Goal: Information Seeking & Learning: Learn about a topic

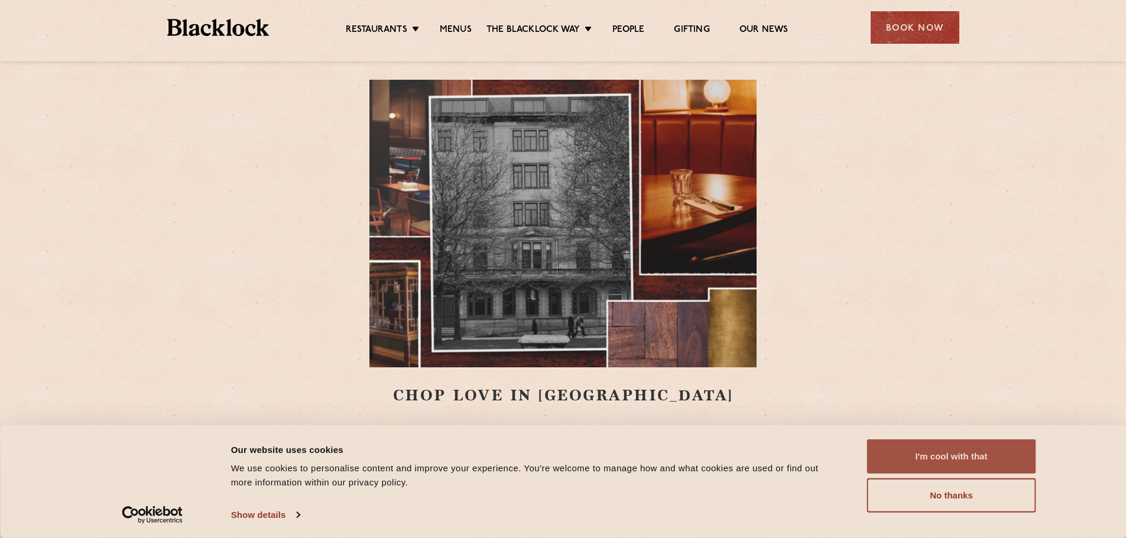
click at [987, 450] on button "I'm cool with that" at bounding box center [951, 457] width 169 height 34
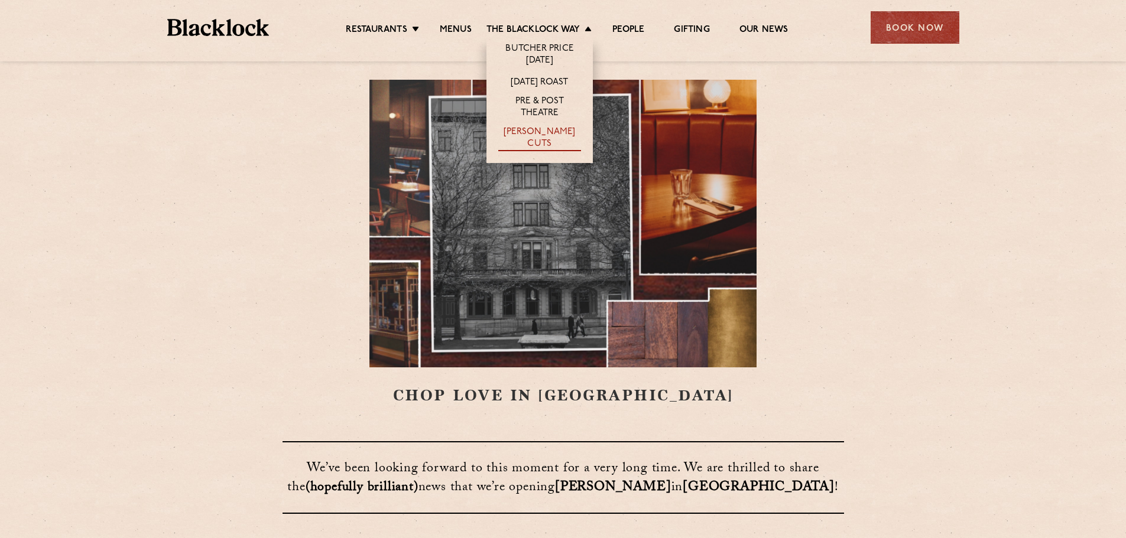
click at [551, 133] on link "[PERSON_NAME] Cuts" at bounding box center [539, 138] width 83 height 25
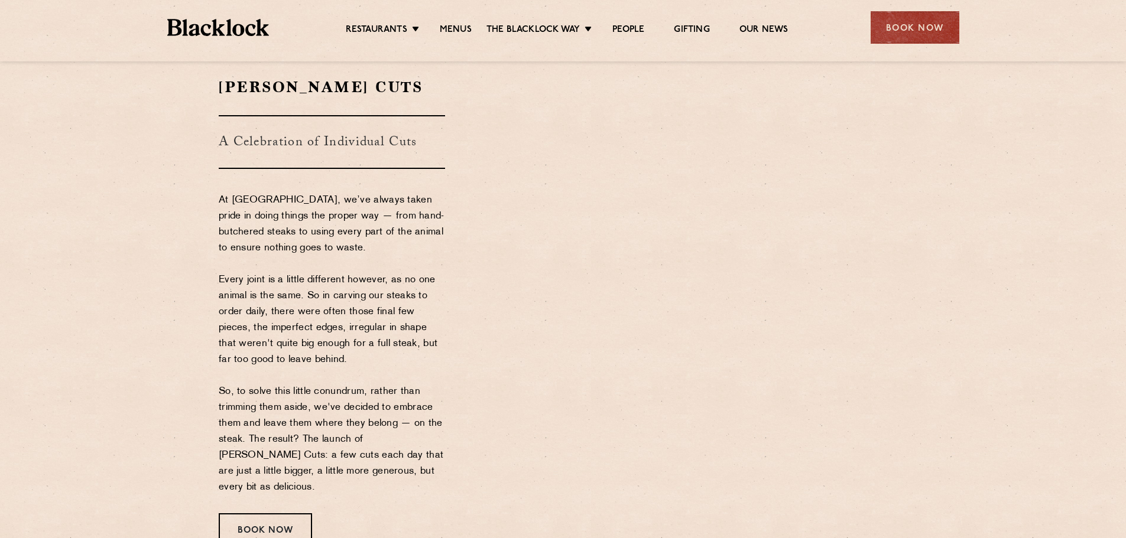
scroll to position [59, 0]
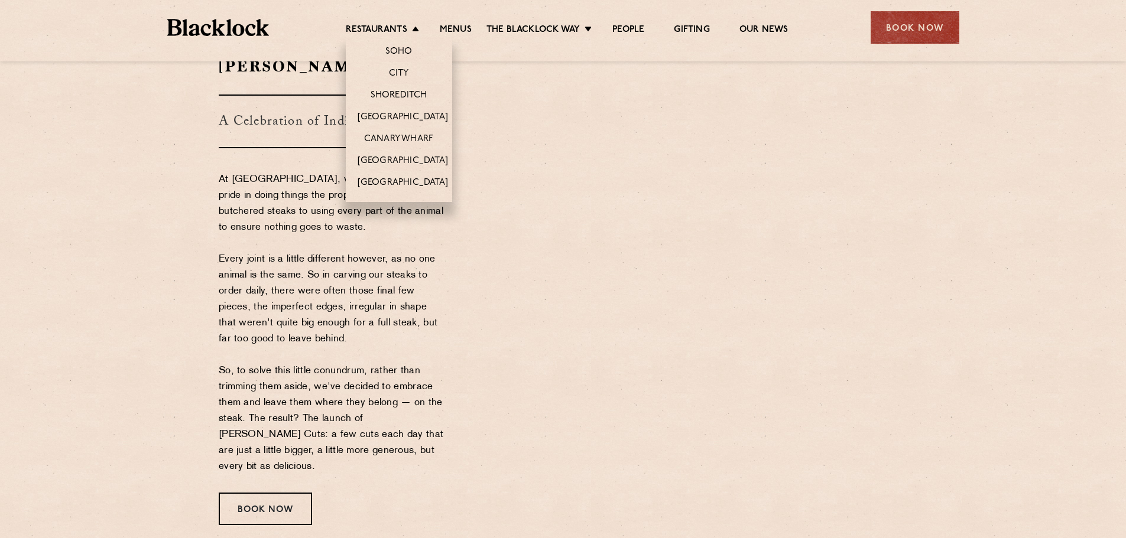
click at [413, 29] on li "Restaurants [GEOGRAPHIC_DATA] [GEOGRAPHIC_DATA] [GEOGRAPHIC_DATA] [GEOGRAPHIC_D…" at bounding box center [385, 30] width 79 height 13
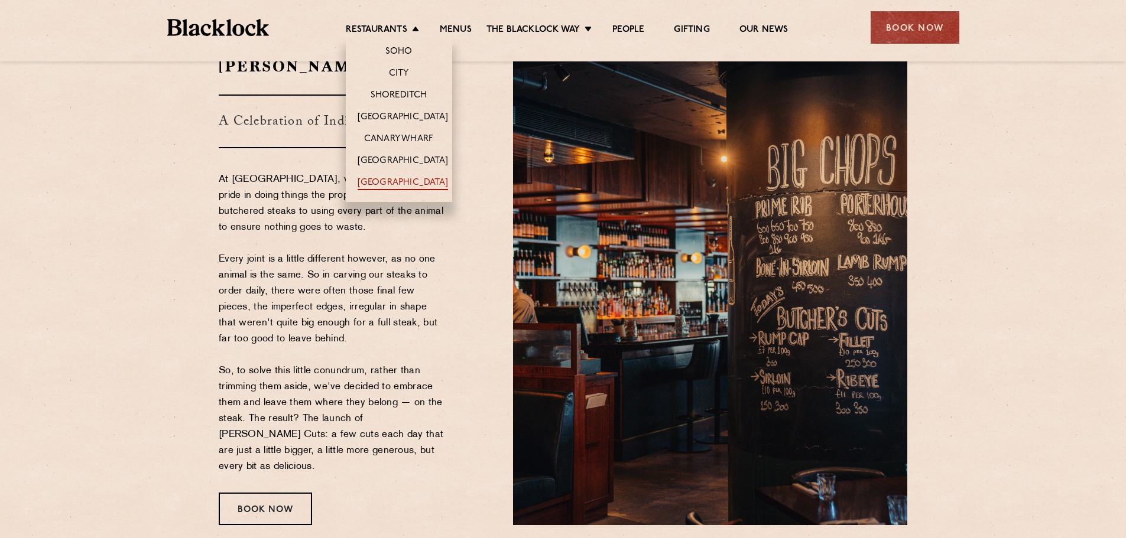
click at [400, 184] on link "[GEOGRAPHIC_DATA]" at bounding box center [403, 183] width 90 height 13
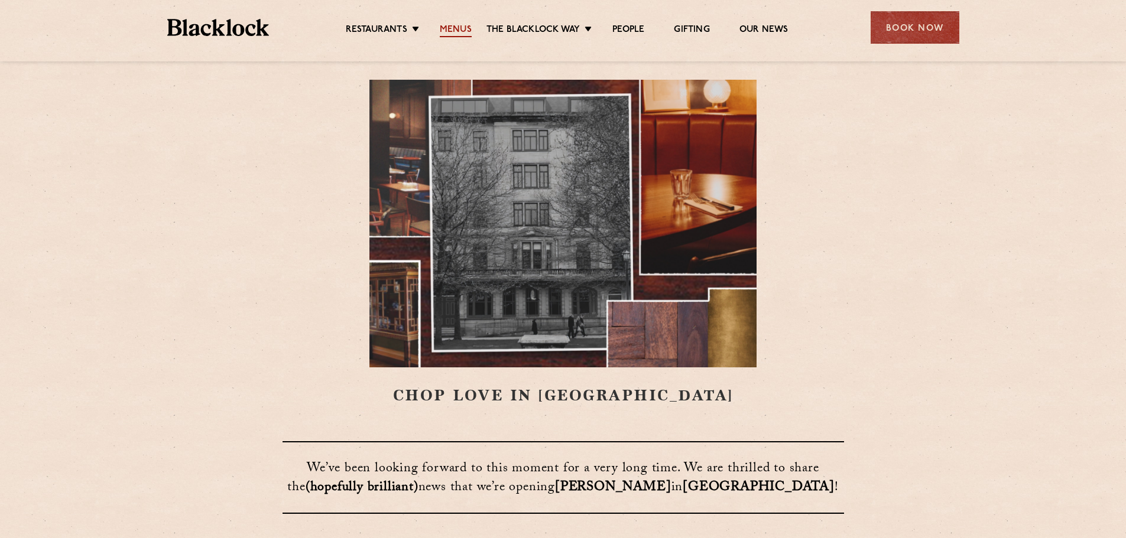
click at [466, 29] on link "Menus" at bounding box center [456, 30] width 32 height 13
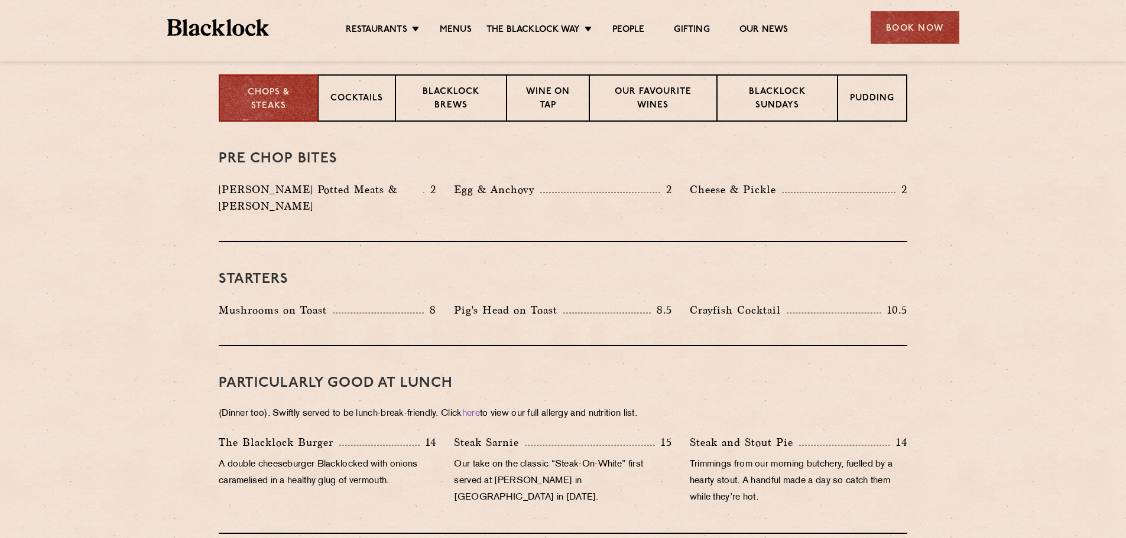
scroll to position [236, 0]
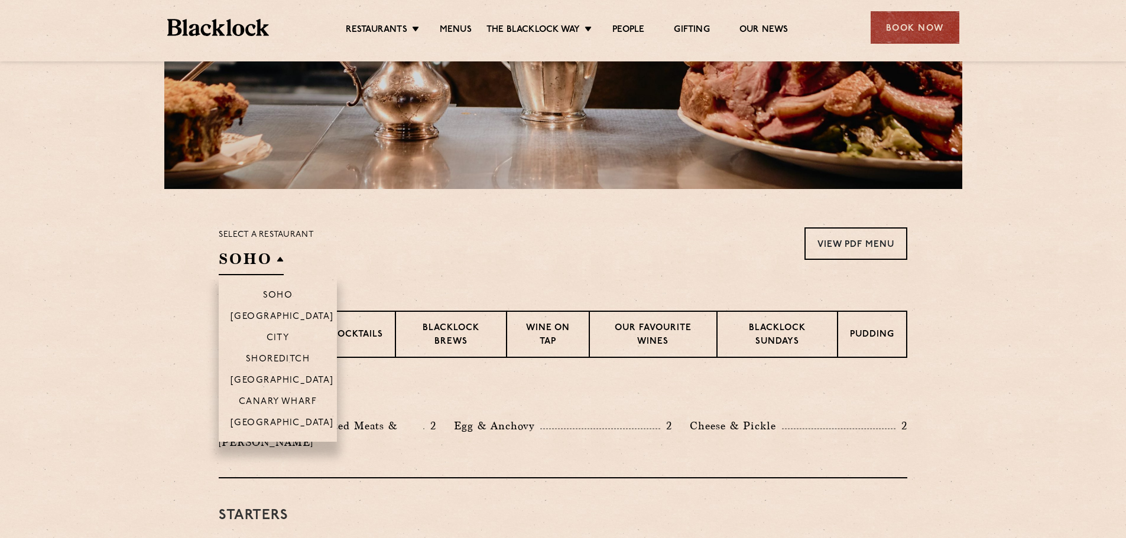
click at [283, 262] on h2 "SOHO" at bounding box center [251, 262] width 65 height 27
click at [277, 316] on p "[GEOGRAPHIC_DATA]" at bounding box center [282, 318] width 103 height 12
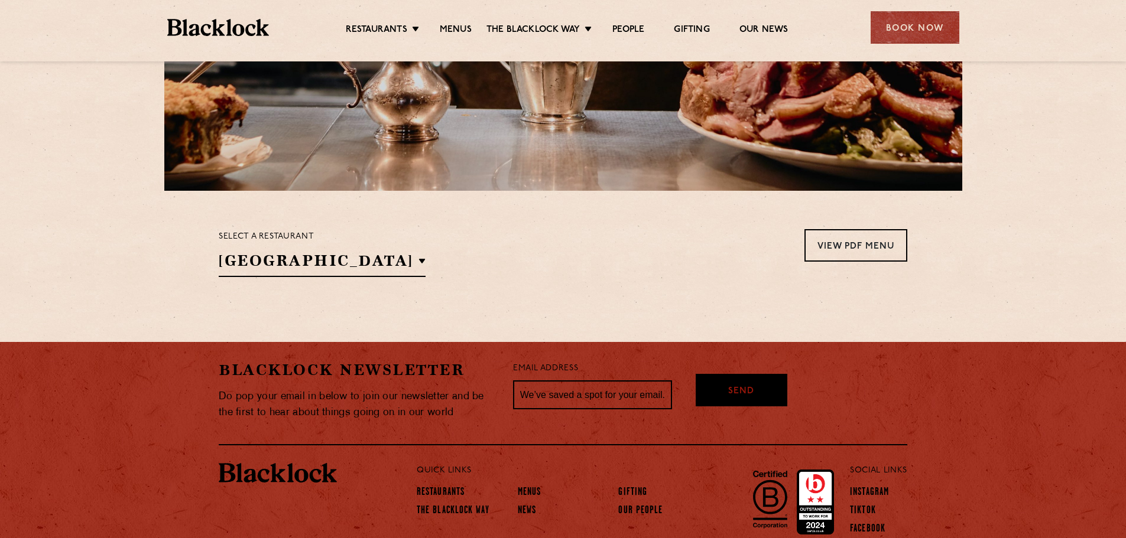
scroll to position [236, 0]
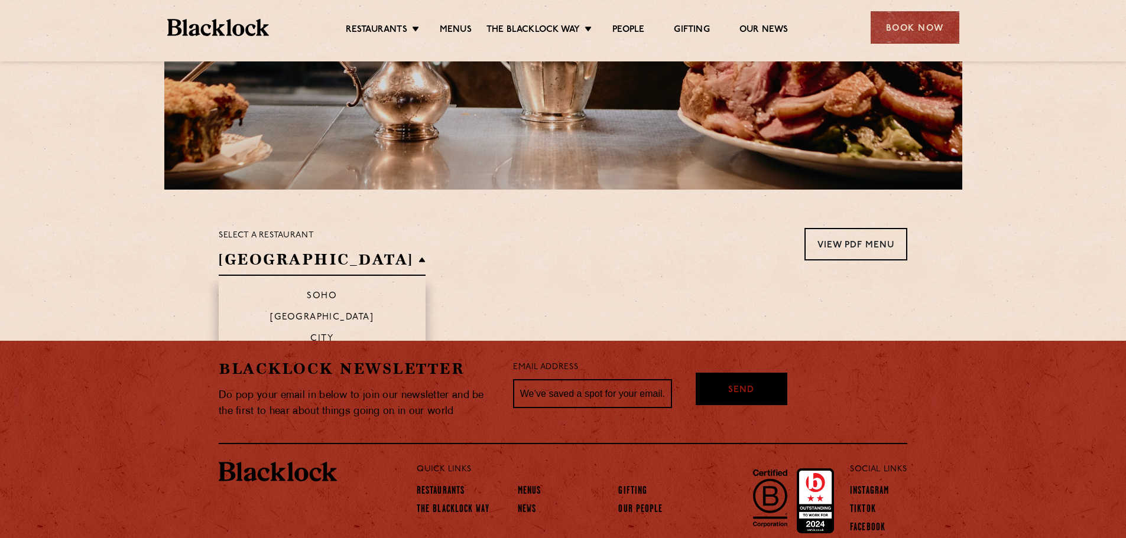
click at [343, 259] on h2 "[GEOGRAPHIC_DATA]" at bounding box center [322, 262] width 207 height 27
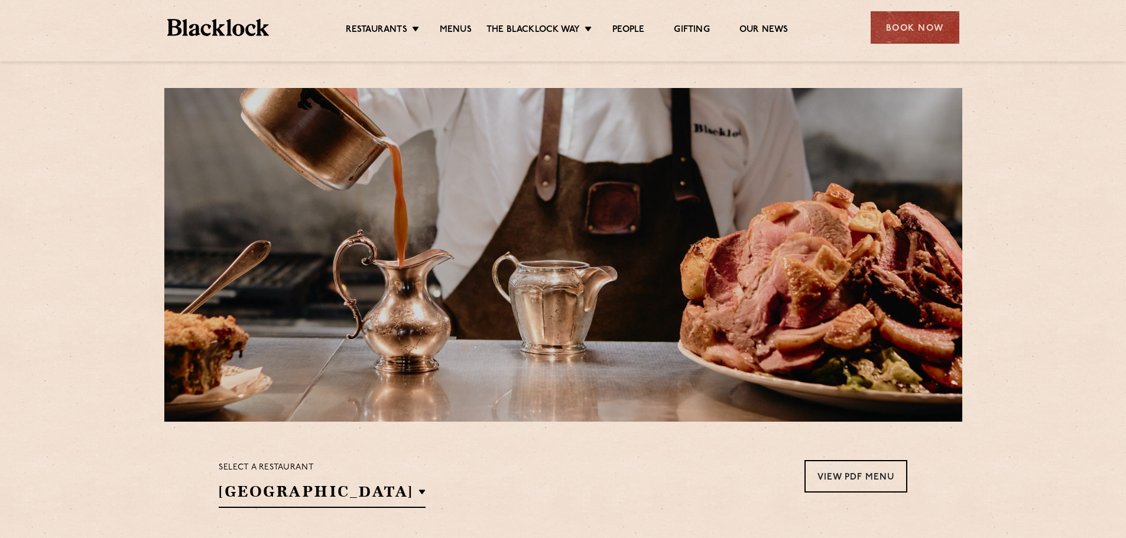
scroll to position [0, 0]
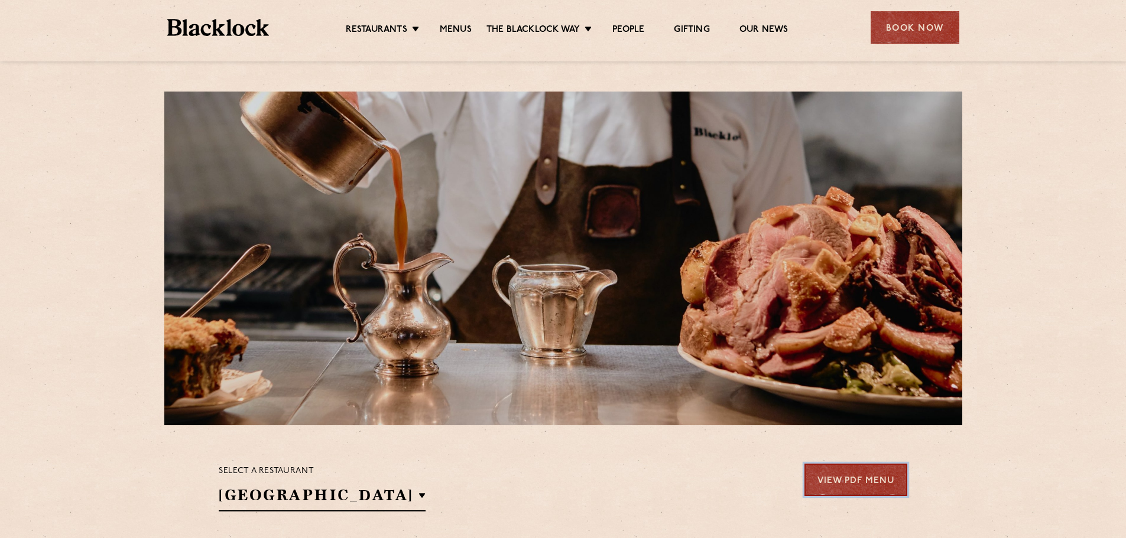
click at [846, 479] on link "View PDF Menu" at bounding box center [855, 480] width 103 height 33
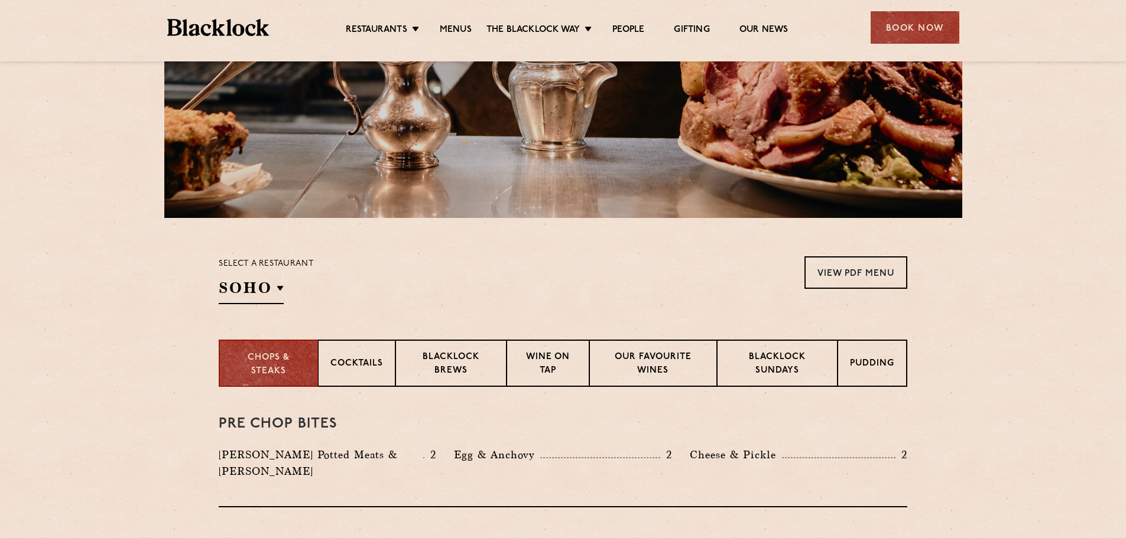
scroll to position [236, 0]
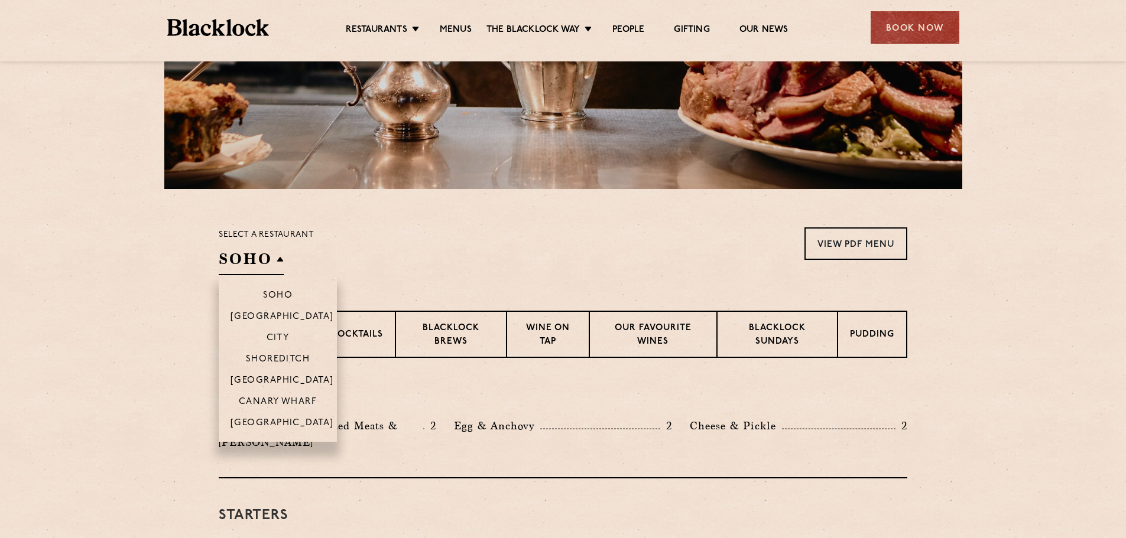
click at [283, 268] on h2 "SOHO" at bounding box center [251, 262] width 65 height 27
click at [281, 421] on p "[GEOGRAPHIC_DATA]" at bounding box center [282, 424] width 103 height 12
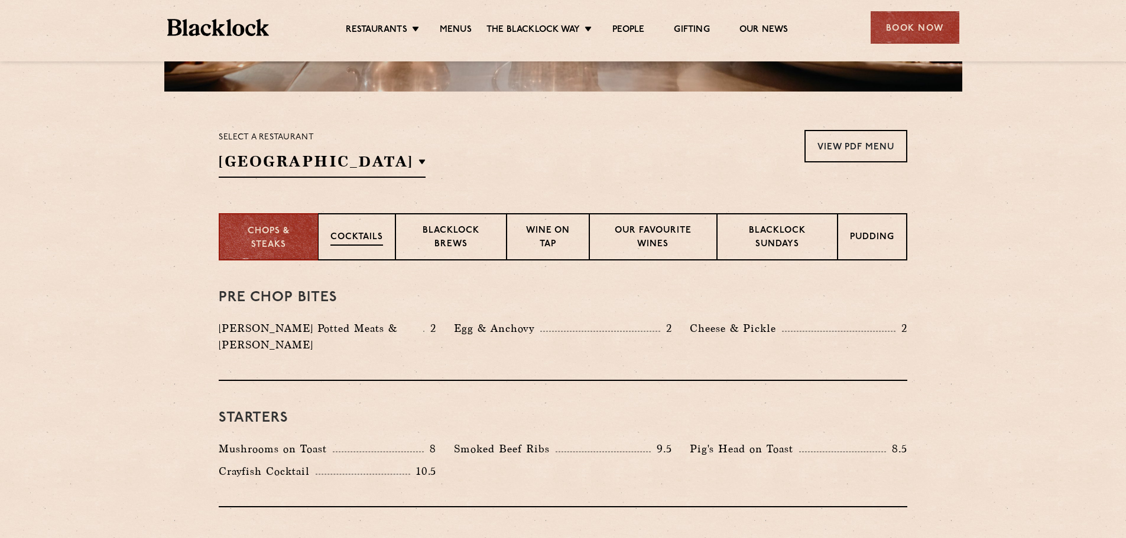
scroll to position [355, 0]
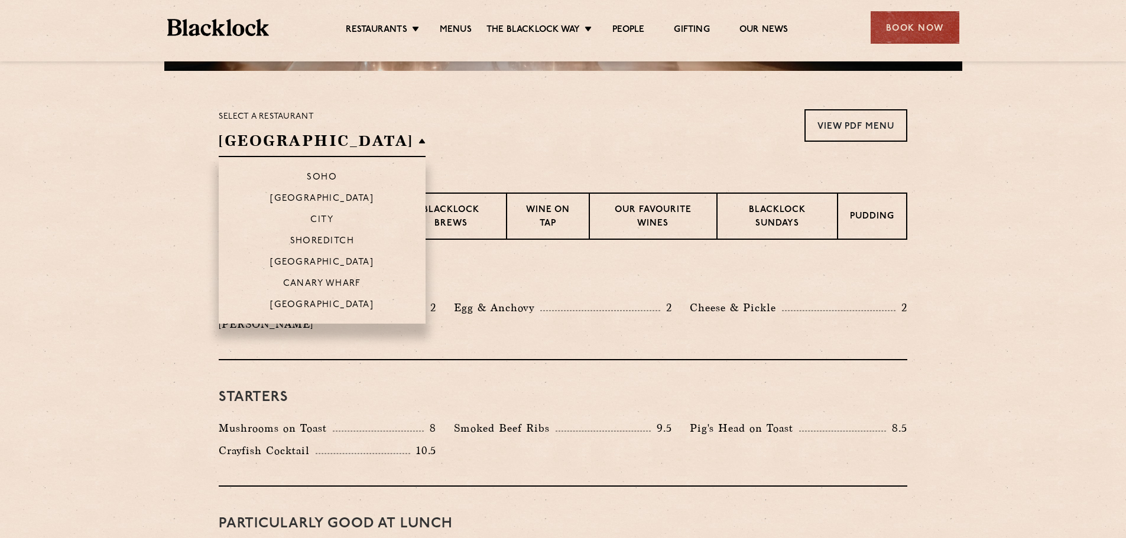
click at [355, 152] on h2 "[GEOGRAPHIC_DATA]" at bounding box center [322, 144] width 207 height 27
click at [307, 176] on p "Soho" at bounding box center [322, 179] width 30 height 12
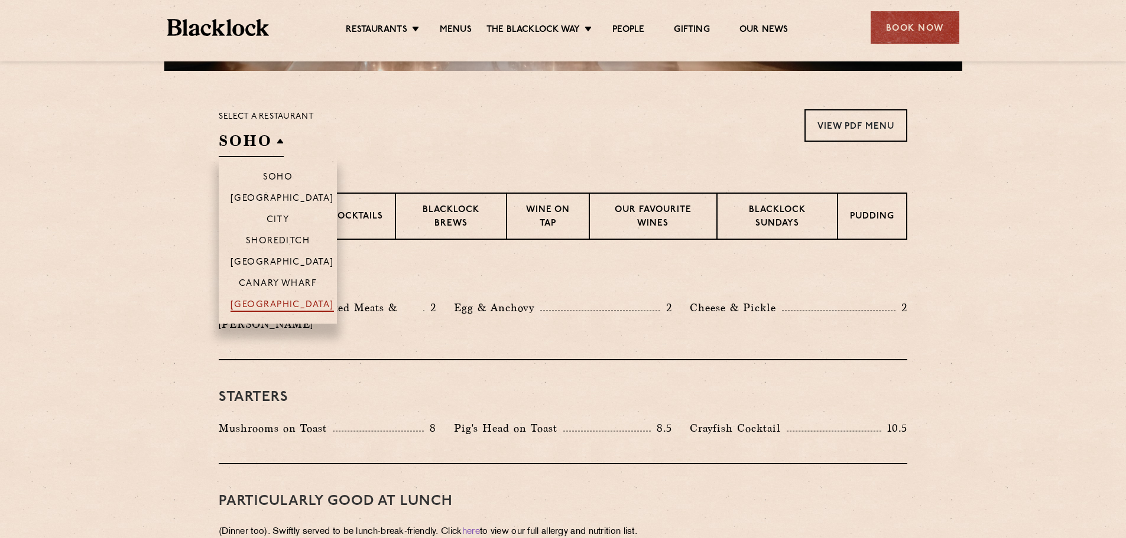
click at [283, 303] on p "[GEOGRAPHIC_DATA]" at bounding box center [282, 306] width 103 height 12
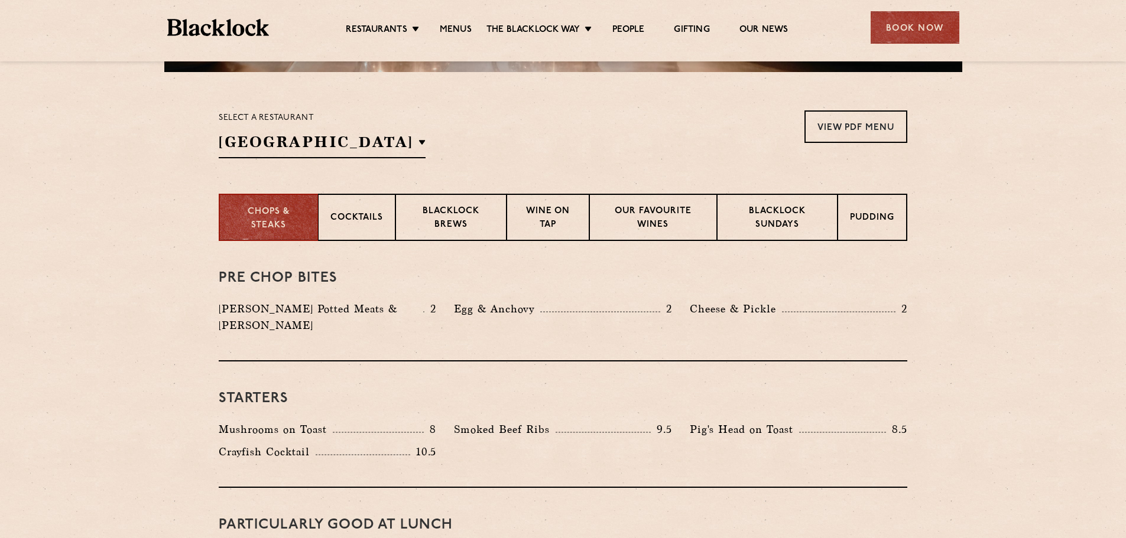
scroll to position [414, 0]
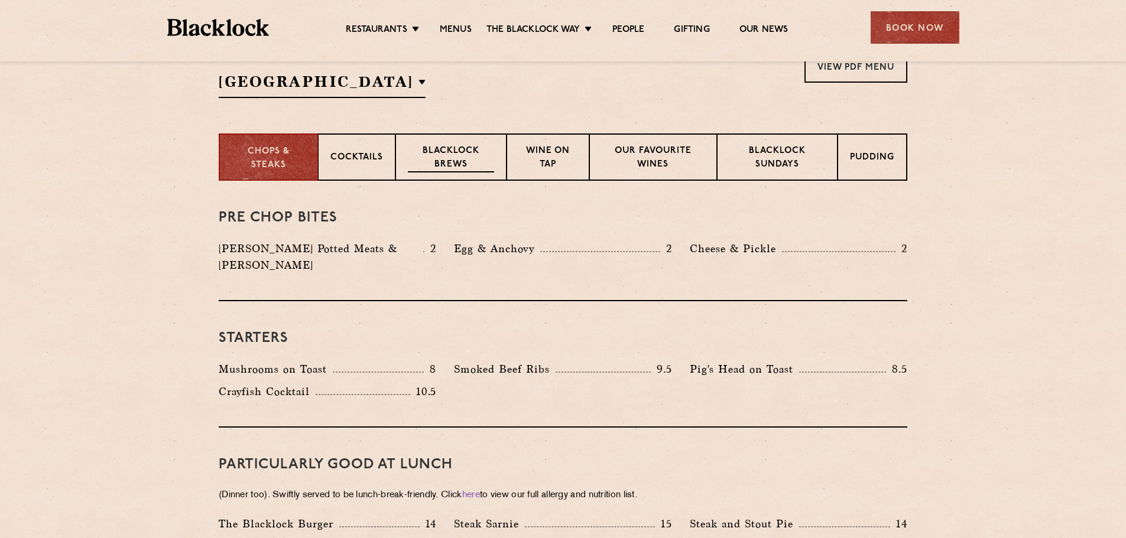
click at [448, 159] on p "Blacklock Brews" at bounding box center [451, 159] width 86 height 28
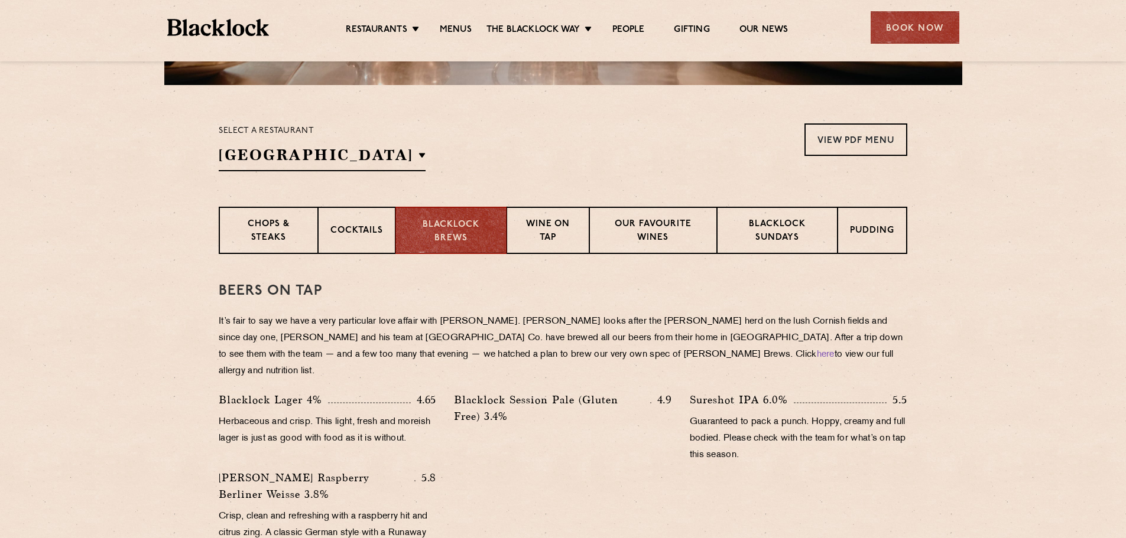
scroll to position [355, 0]
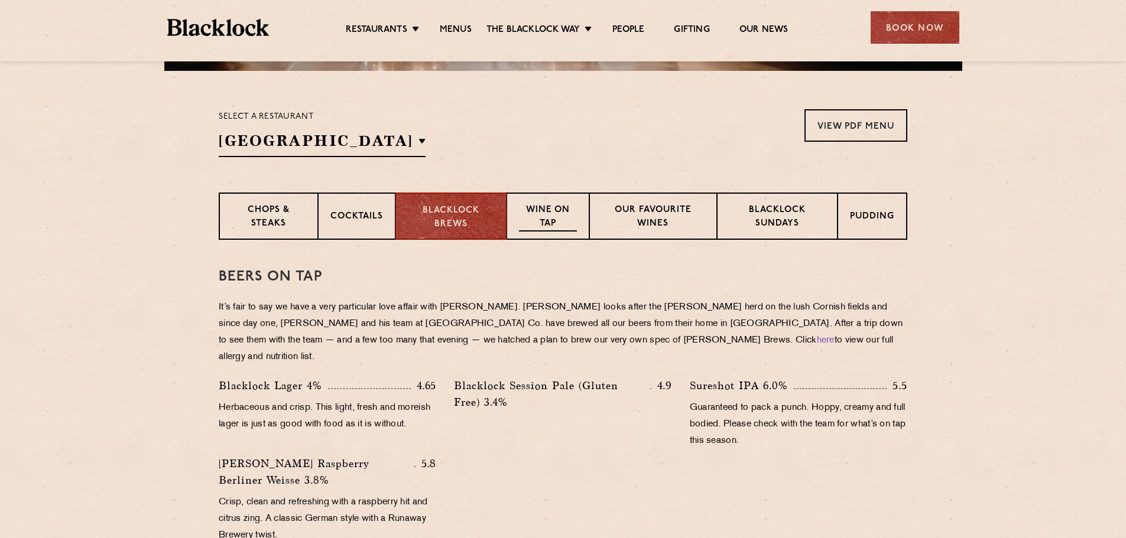
click at [549, 210] on p "Wine on Tap" at bounding box center [548, 218] width 58 height 28
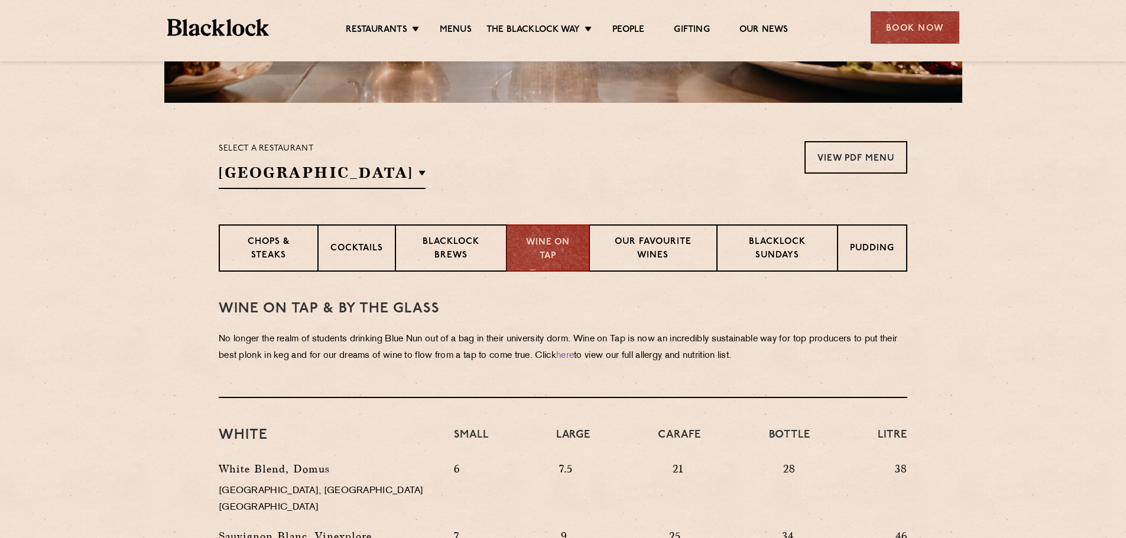
scroll to position [296, 0]
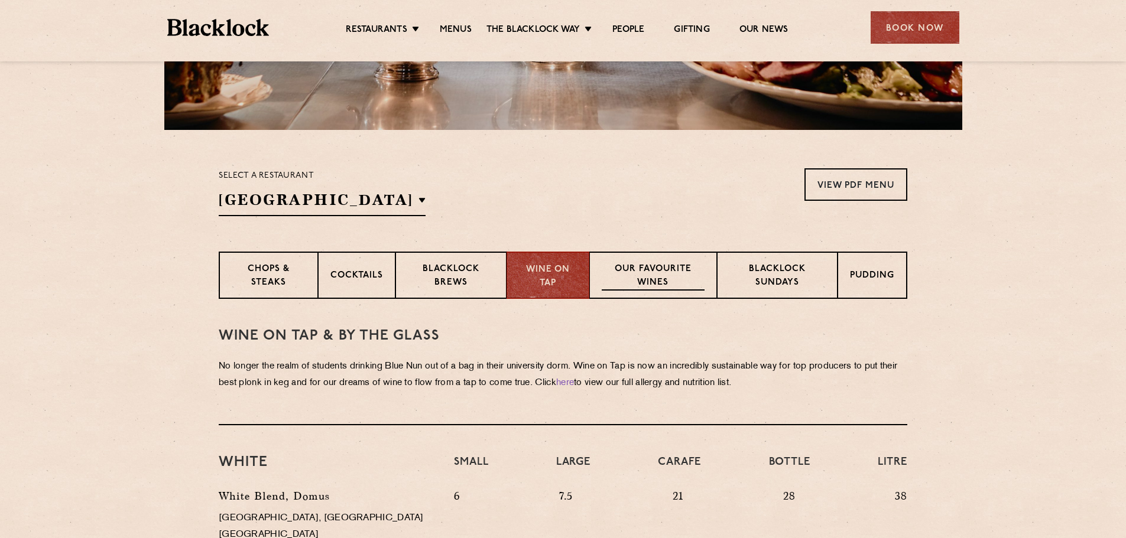
click at [661, 285] on p "Our favourite wines" at bounding box center [653, 277] width 102 height 28
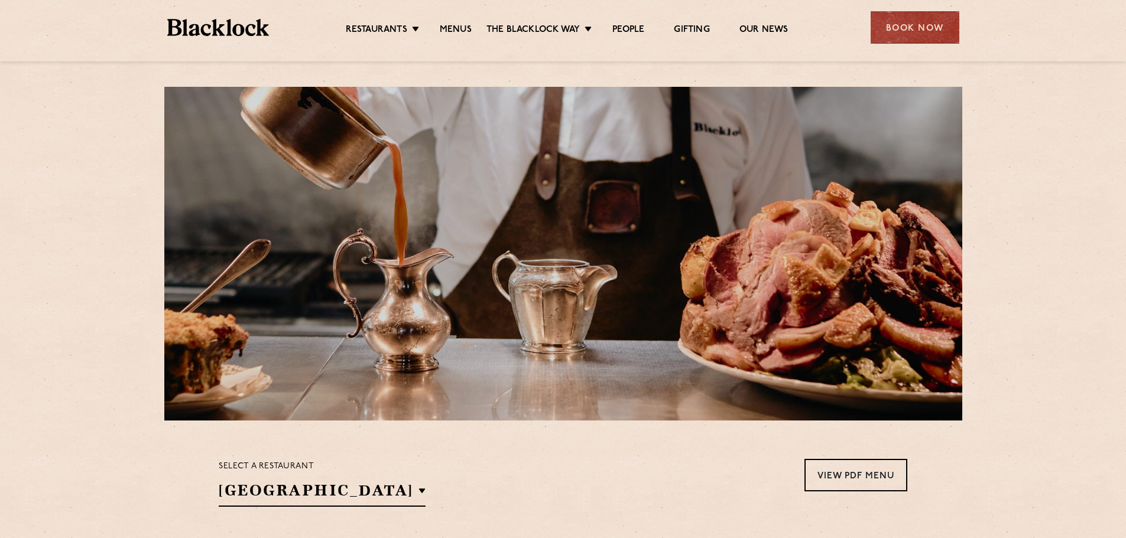
scroll to position [0, 0]
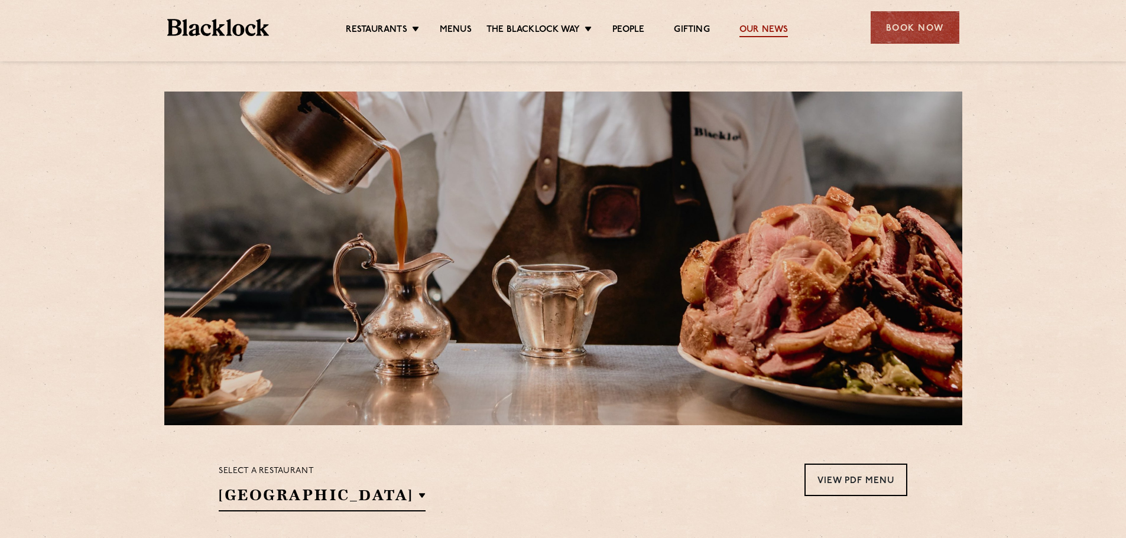
click at [763, 30] on link "Our News" at bounding box center [763, 30] width 49 height 13
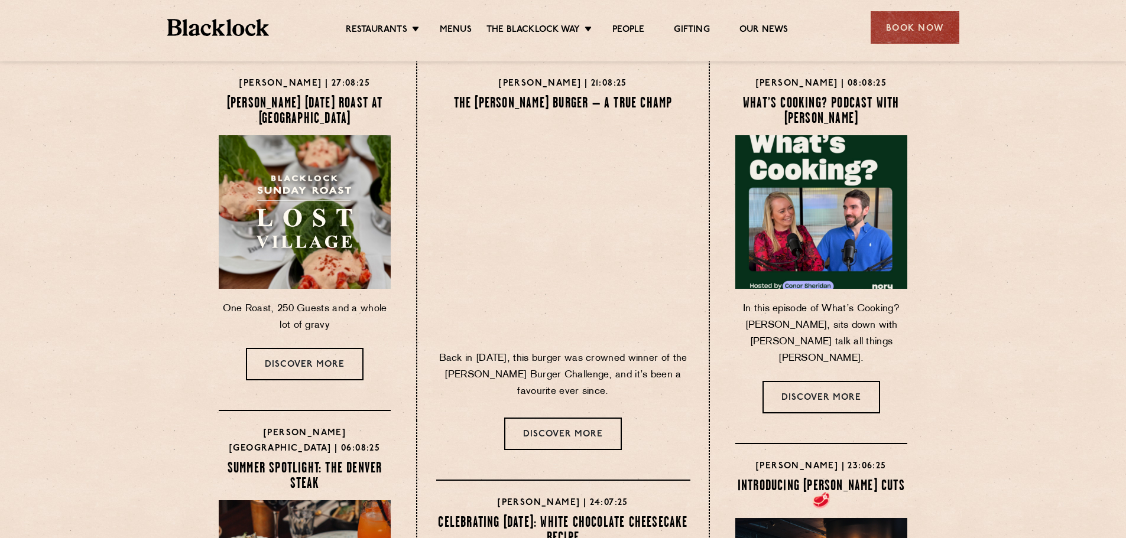
scroll to position [296, 0]
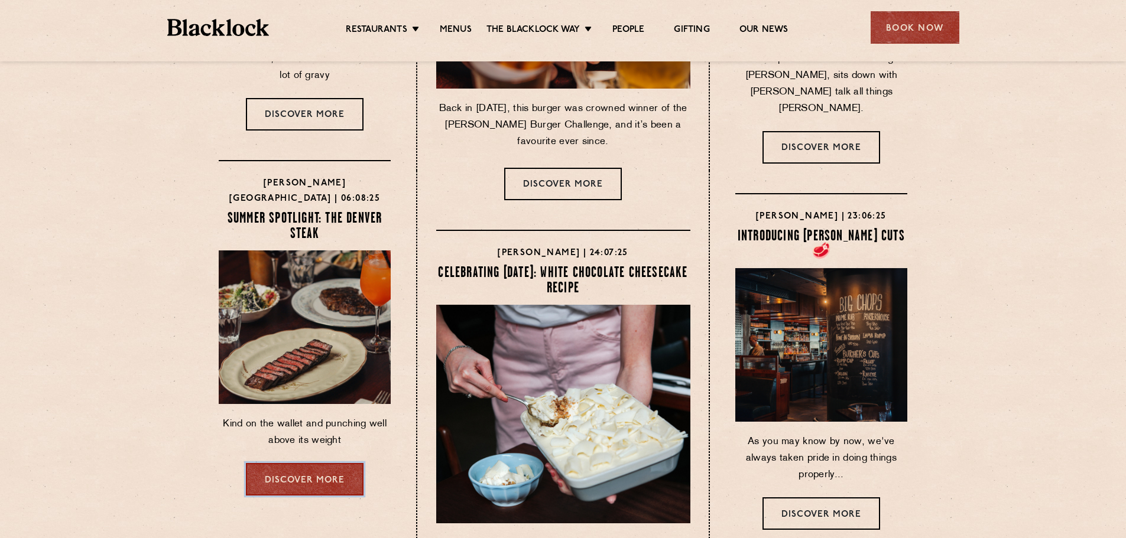
click at [313, 475] on link "Discover more" at bounding box center [305, 479] width 118 height 33
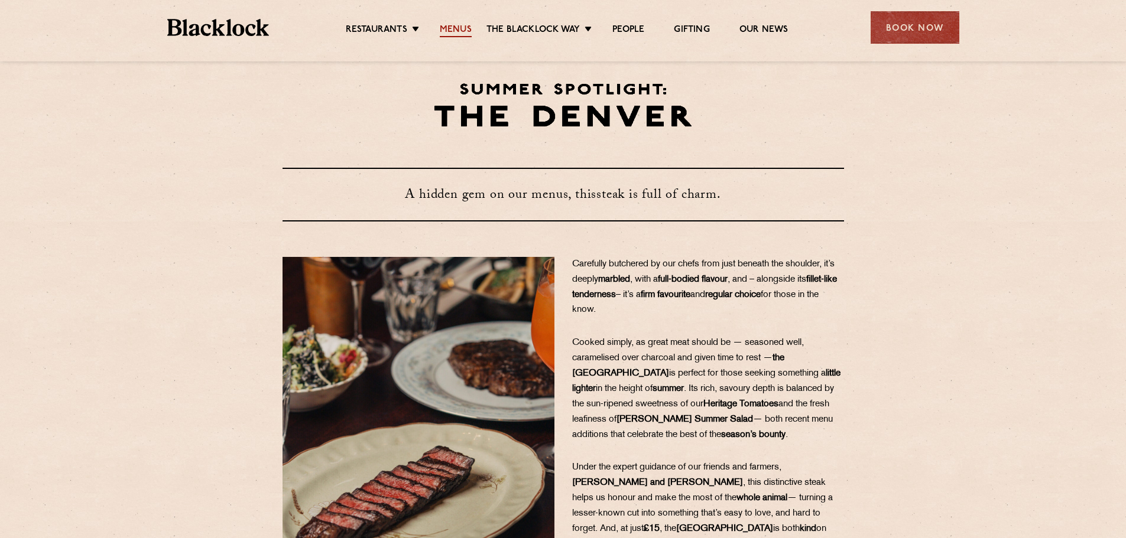
click at [468, 28] on link "Menus" at bounding box center [456, 30] width 32 height 13
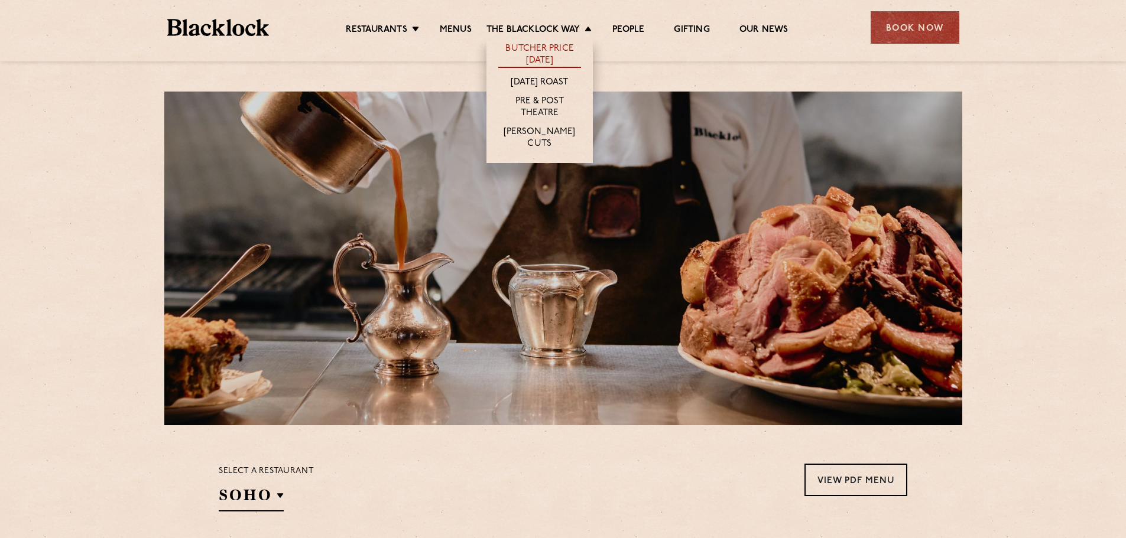
click at [551, 57] on link "Butcher Price [DATE]" at bounding box center [539, 55] width 83 height 25
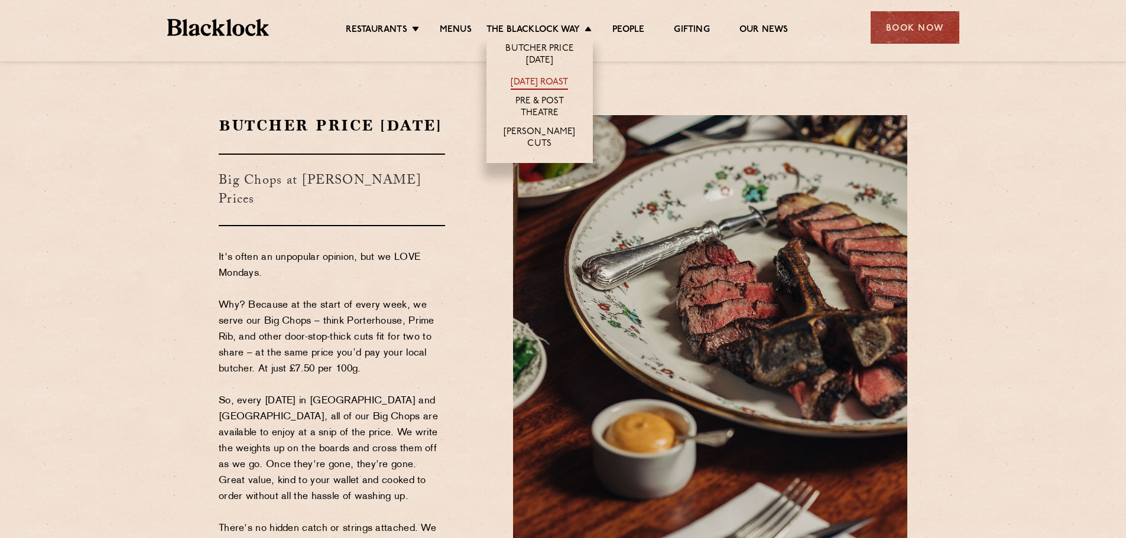
click at [562, 82] on link "[DATE] Roast" at bounding box center [539, 83] width 57 height 13
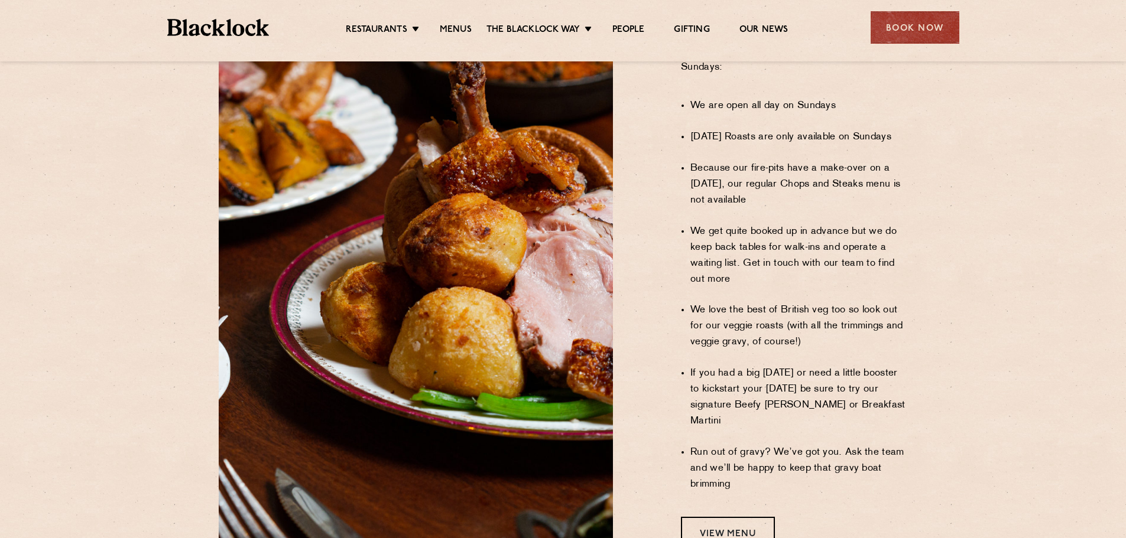
scroll to position [828, 0]
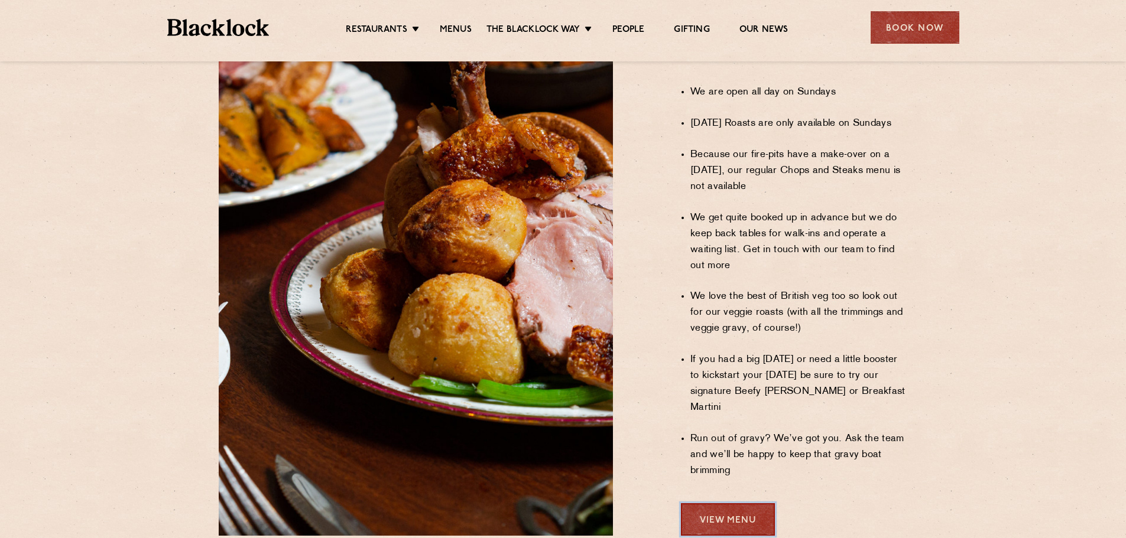
click at [734, 504] on link "View Menu" at bounding box center [728, 520] width 94 height 33
